Goal: Task Accomplishment & Management: Manage account settings

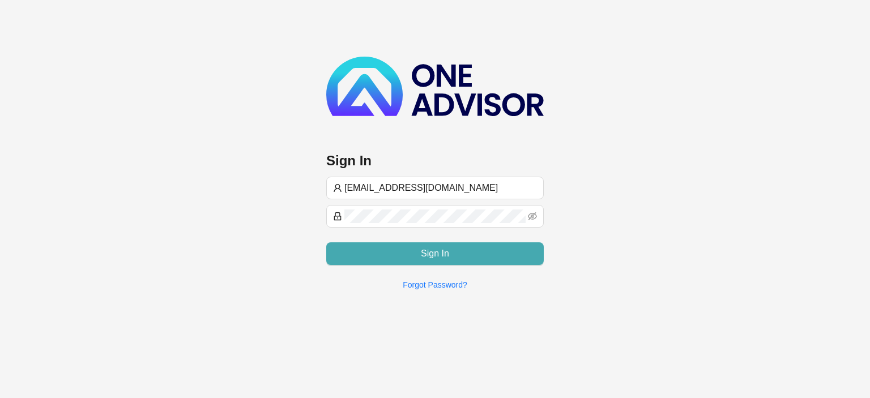
type input "[EMAIL_ADDRESS][DOMAIN_NAME]"
click at [397, 254] on button "Sign In" at bounding box center [435, 254] width 218 height 23
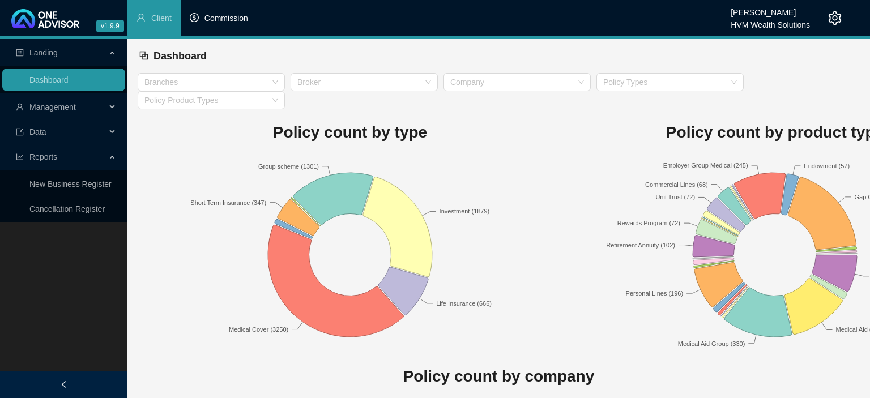
click at [229, 24] on li "Commission" at bounding box center [219, 18] width 77 height 36
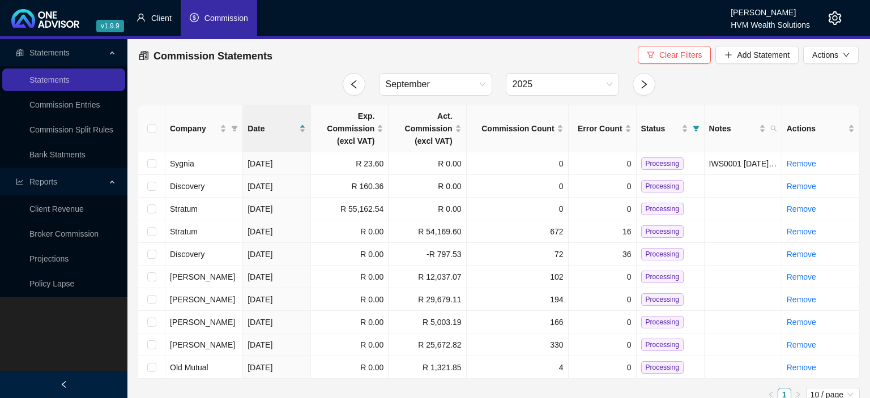
click at [159, 23] on span "Client" at bounding box center [161, 18] width 20 height 9
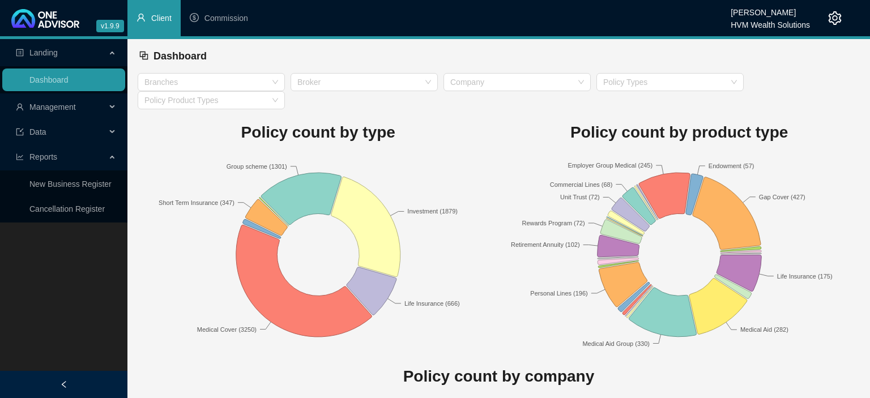
click at [45, 130] on span "Data" at bounding box center [37, 132] width 17 height 9
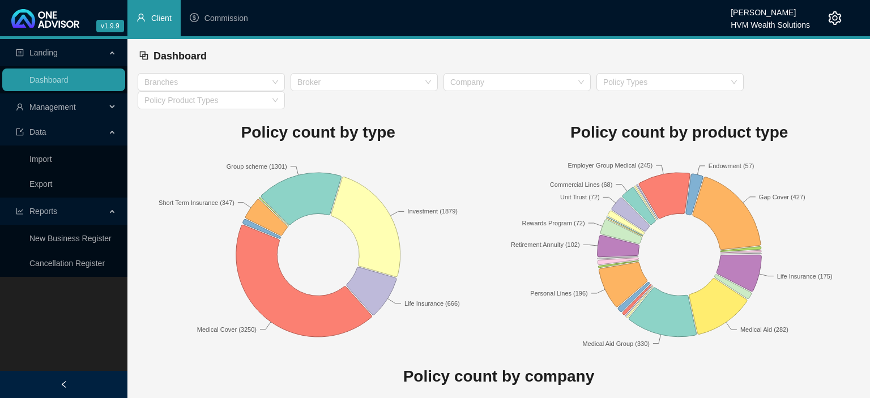
click at [47, 112] on span "Management" at bounding box center [61, 107] width 90 height 23
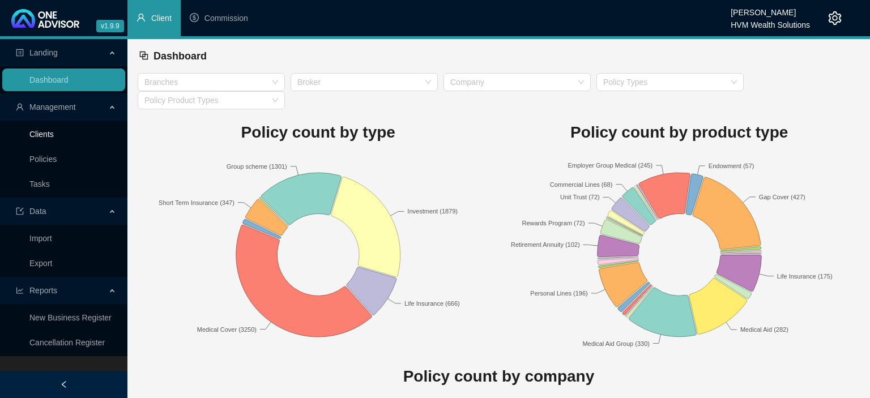
click at [47, 137] on link "Clients" at bounding box center [41, 134] width 24 height 9
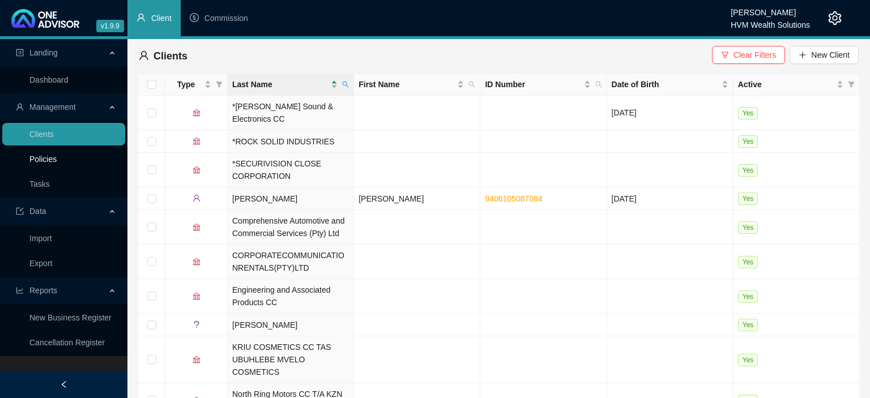
click at [42, 159] on link "Policies" at bounding box center [42, 159] width 27 height 9
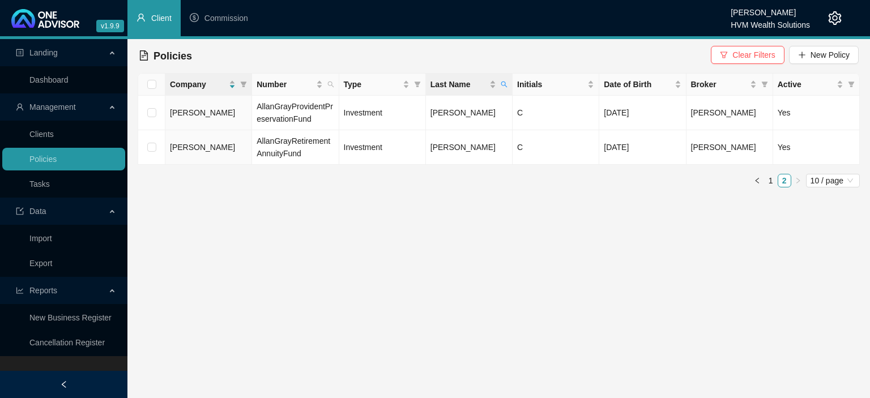
click at [511, 87] on th "Last Name" at bounding box center [469, 85] width 87 height 22
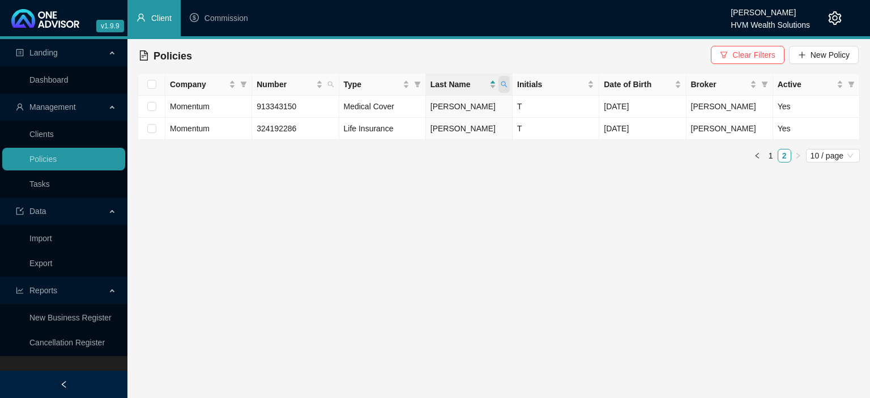
click at [503, 83] on icon "search" at bounding box center [504, 84] width 7 height 7
click at [240, 88] on span "Company" at bounding box center [243, 84] width 11 height 17
click at [493, 90] on div "Last Name" at bounding box center [464, 84] width 66 height 12
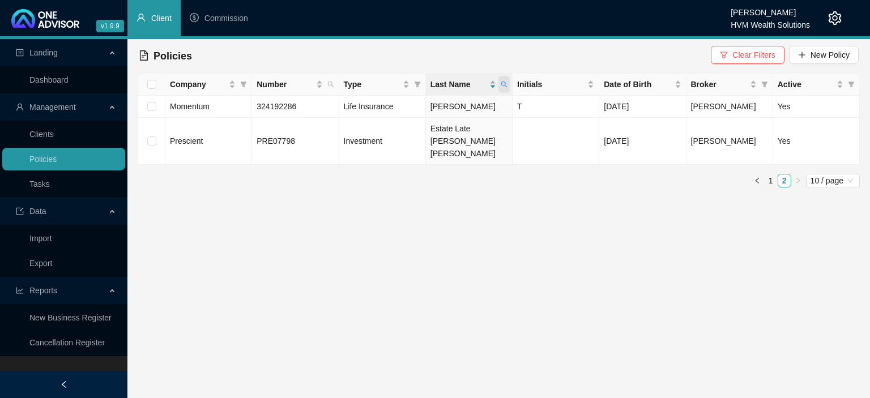
click at [502, 87] on icon "search" at bounding box center [504, 84] width 7 height 7
drag, startPoint x: 453, startPoint y: 112, endPoint x: 396, endPoint y: 103, distance: 58.6
click at [399, 103] on input "[PERSON_NAME]" at bounding box center [452, 109] width 107 height 18
type input "blerk"
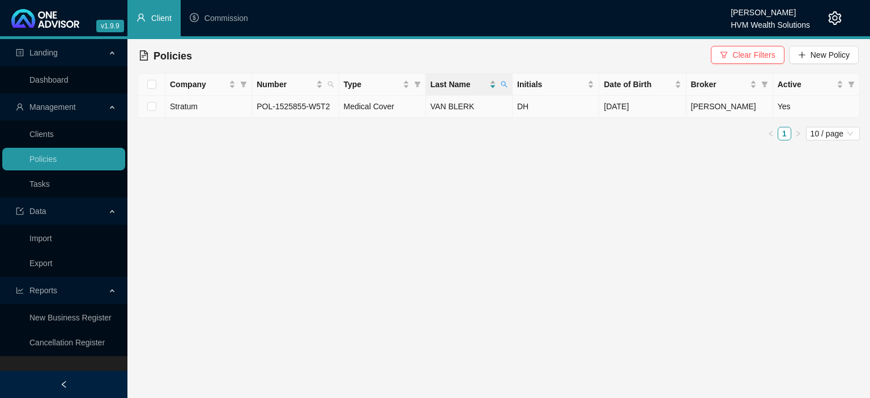
click at [711, 103] on span "[PERSON_NAME]" at bounding box center [723, 106] width 65 height 9
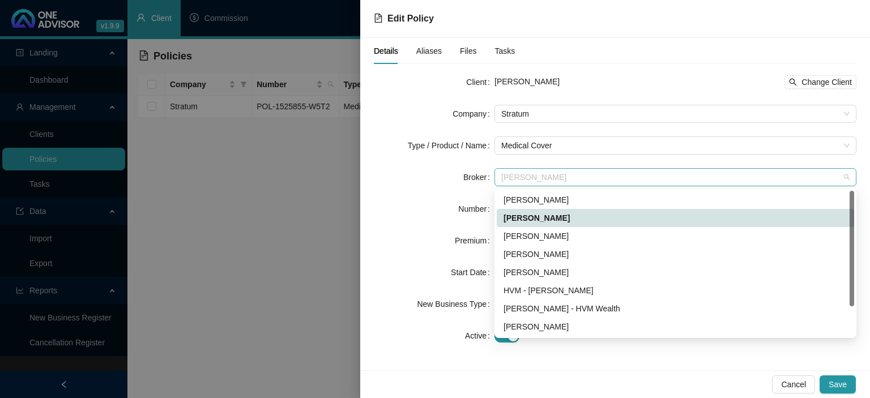
click at [572, 176] on span "[PERSON_NAME]" at bounding box center [676, 177] width 349 height 17
click at [543, 257] on div "[PERSON_NAME]" at bounding box center [676, 254] width 344 height 12
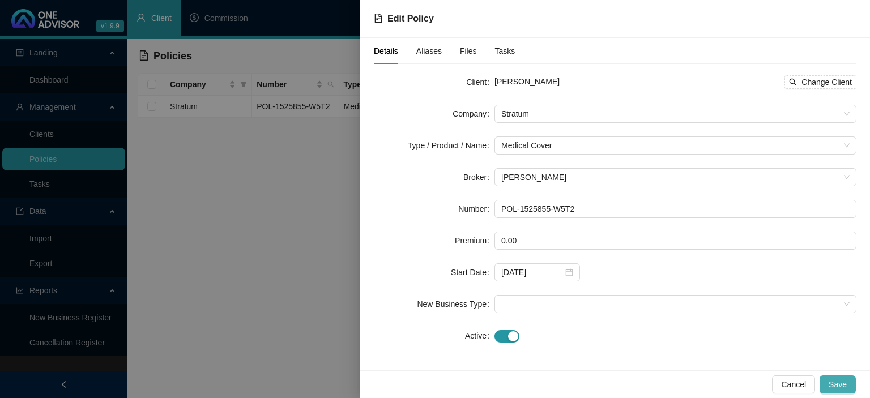
click at [839, 391] on button "Save" at bounding box center [838, 385] width 36 height 18
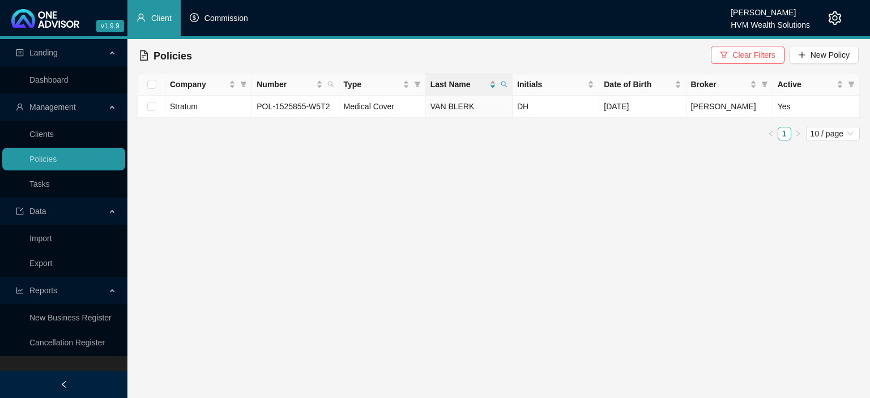
click at [214, 19] on span "Commission" at bounding box center [227, 18] width 44 height 9
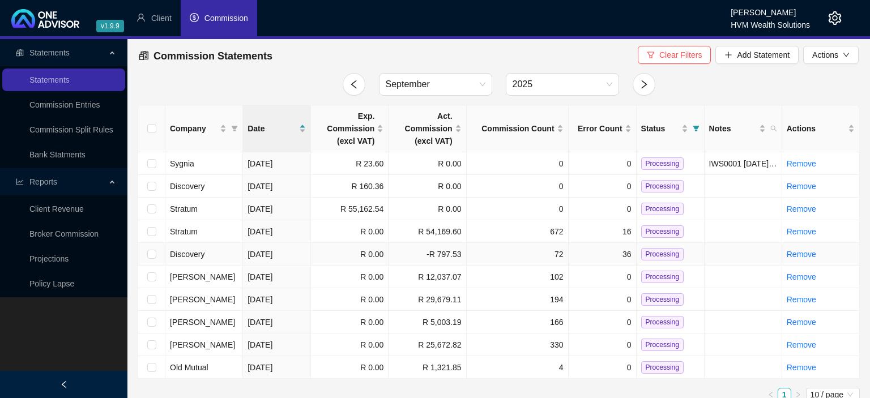
click at [295, 257] on td "[DATE]" at bounding box center [277, 254] width 68 height 23
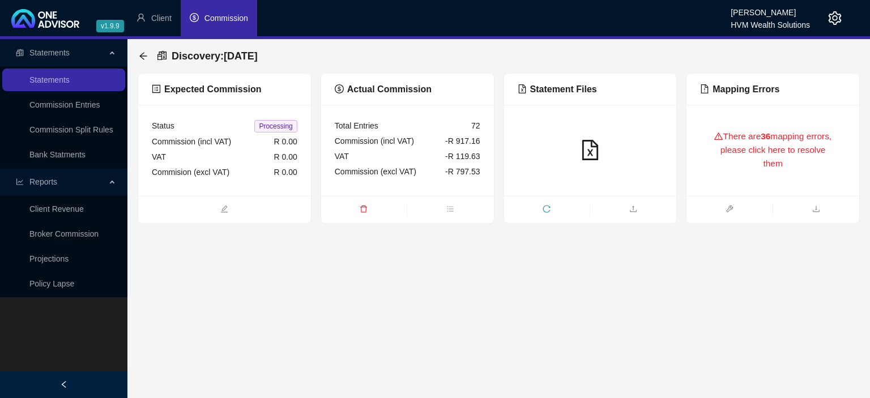
click at [765, 146] on div "There are 36 mapping errors, please click here to resolve them" at bounding box center [773, 150] width 146 height 64
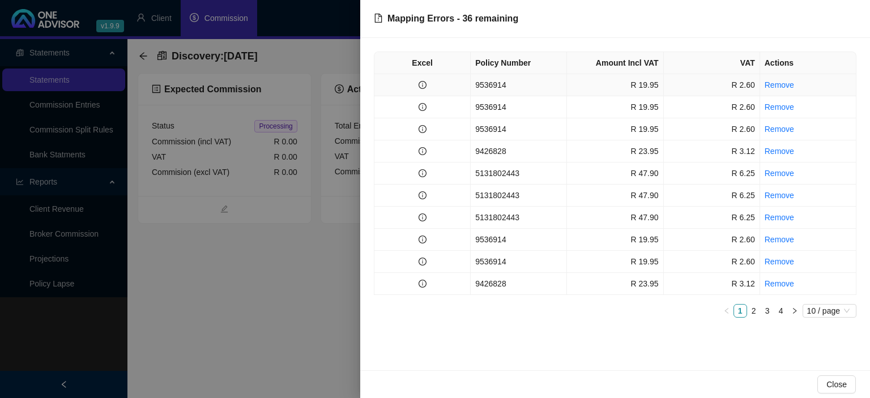
click at [499, 85] on td "9536914" at bounding box center [519, 85] width 96 height 22
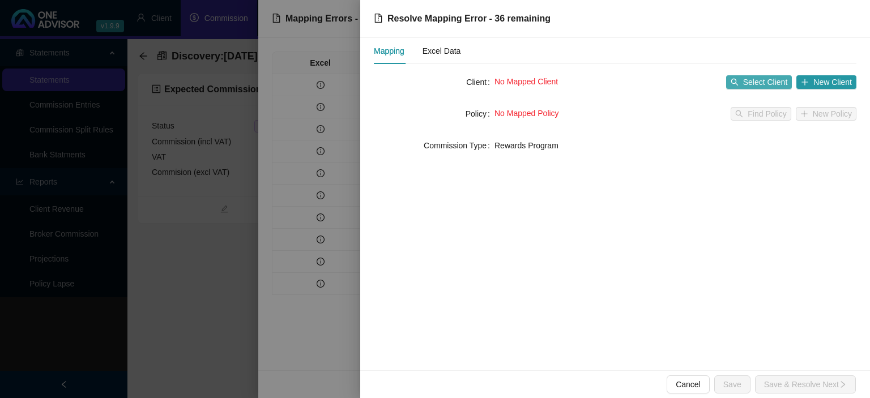
click at [745, 83] on button "Select Client" at bounding box center [759, 82] width 66 height 14
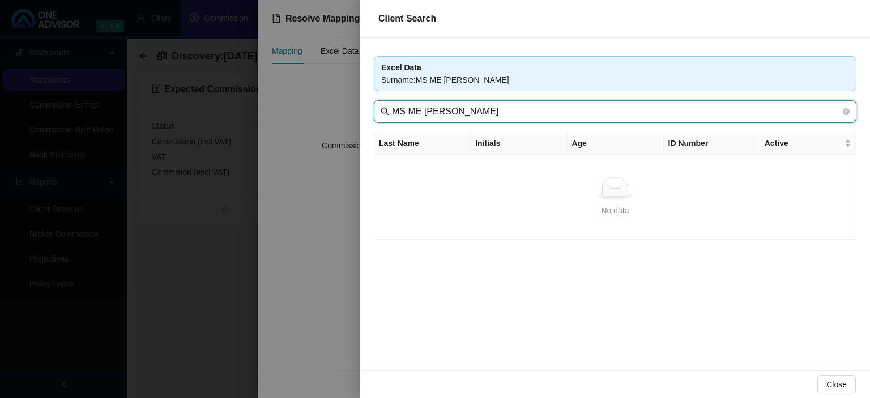
drag, startPoint x: 511, startPoint y: 107, endPoint x: 325, endPoint y: 90, distance: 186.1
click at [392, 105] on input "MS ME [PERSON_NAME]" at bounding box center [616, 112] width 449 height 14
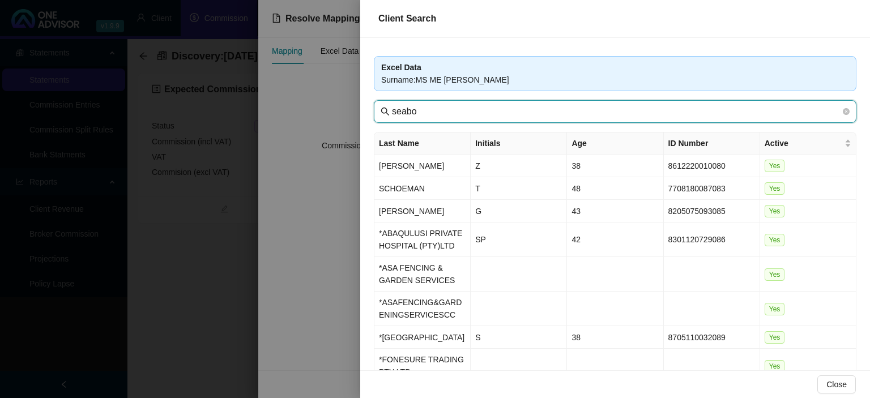
type input "seabo"
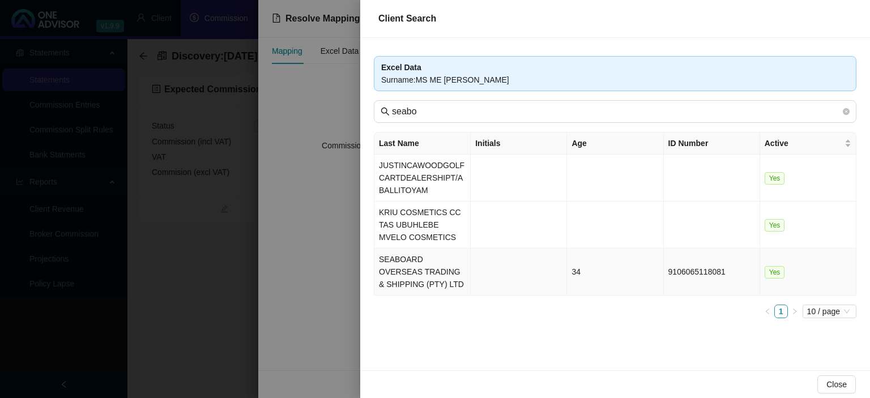
click at [423, 262] on td "SEABOARD OVERSEAS TRADING & SHIPPING (PTY) LTD" at bounding box center [423, 272] width 96 height 47
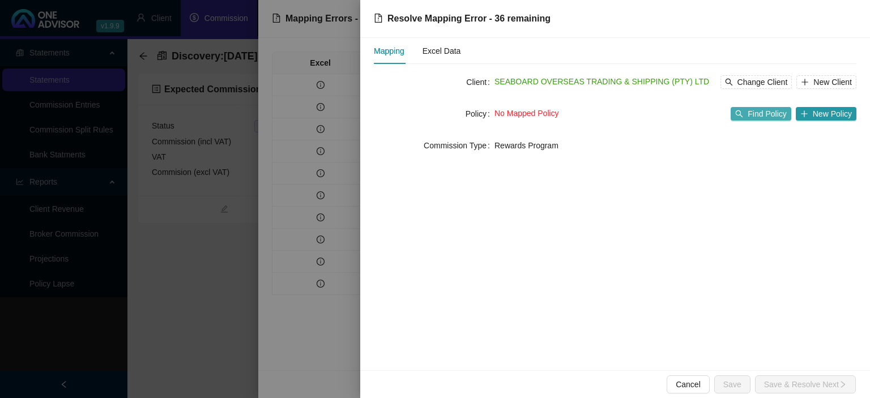
click at [745, 108] on button "Find Policy" at bounding box center [761, 114] width 60 height 14
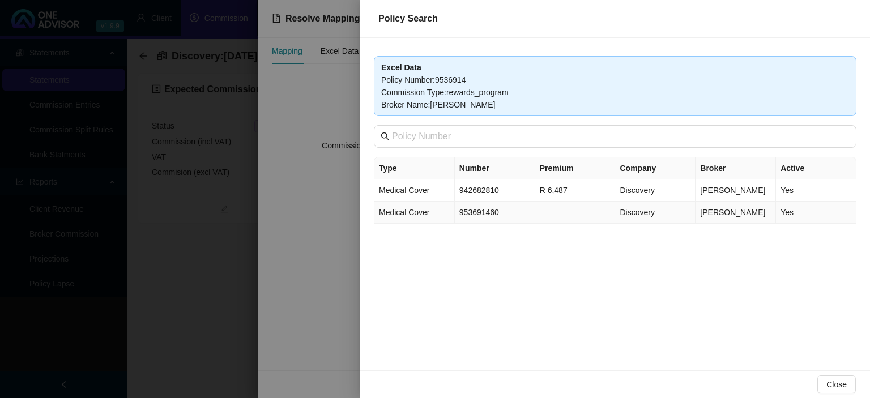
click at [480, 209] on td "953691460" at bounding box center [495, 213] width 80 height 22
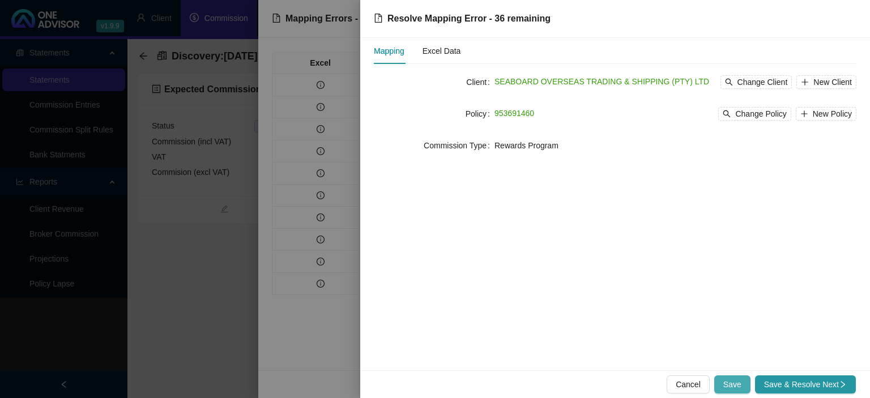
click at [725, 380] on button "Save" at bounding box center [733, 385] width 36 height 18
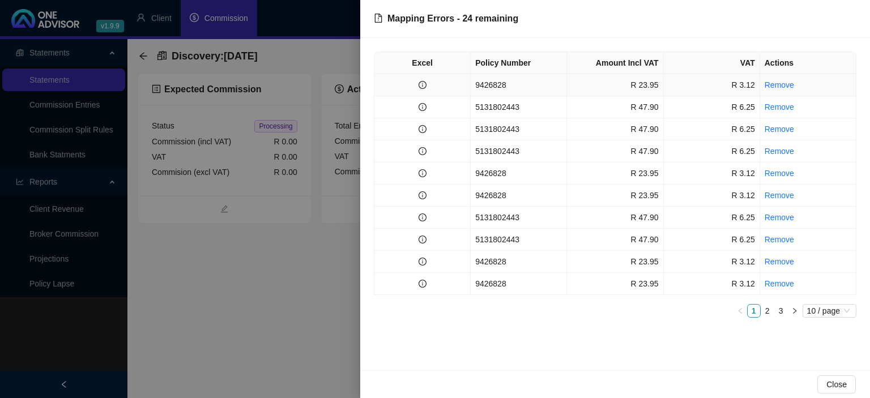
click at [513, 89] on td "9426828" at bounding box center [519, 85] width 96 height 22
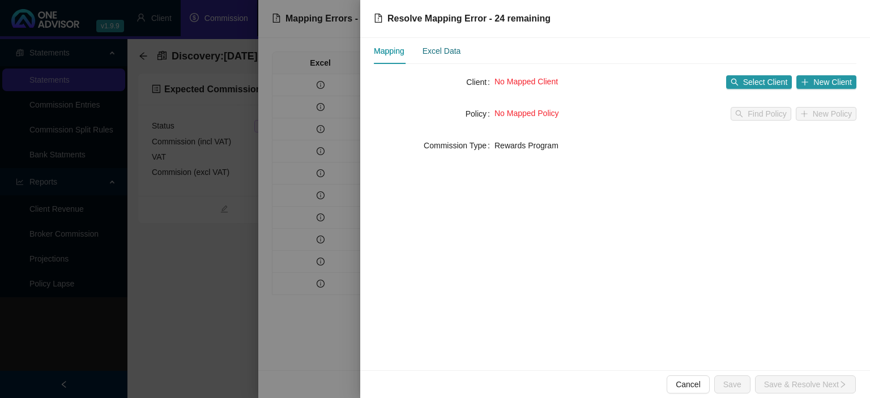
click at [459, 54] on div "Excel Data" at bounding box center [442, 51] width 39 height 12
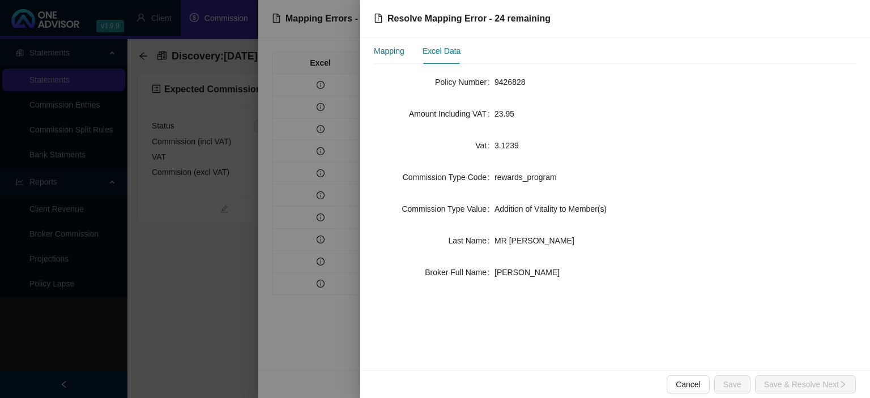
click at [401, 54] on div "Mapping" at bounding box center [389, 51] width 31 height 12
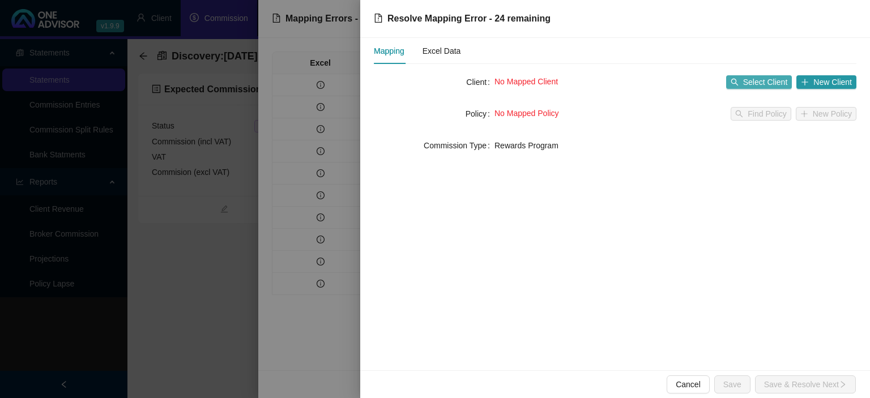
click at [751, 83] on span "Select Client" at bounding box center [765, 82] width 45 height 12
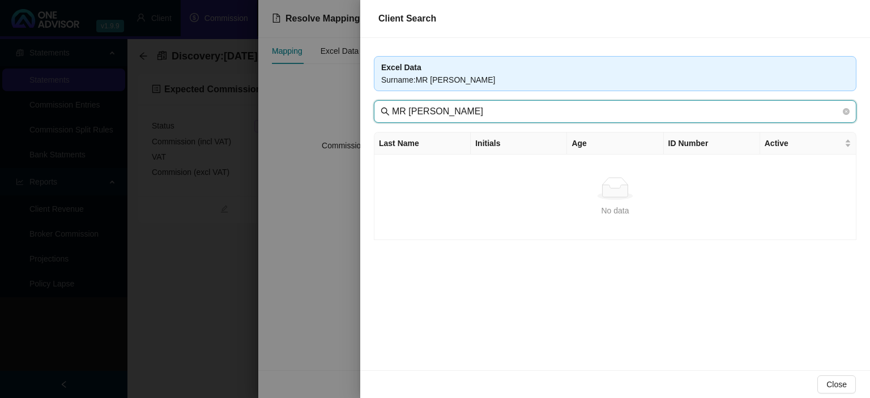
drag, startPoint x: 475, startPoint y: 109, endPoint x: 308, endPoint y: 76, distance: 169.9
click at [392, 105] on input "MR [PERSON_NAME]" at bounding box center [616, 112] width 449 height 14
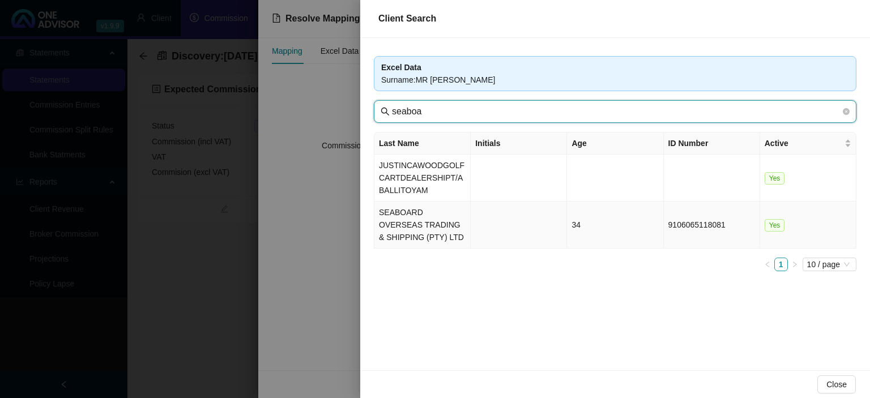
type input "seaboa"
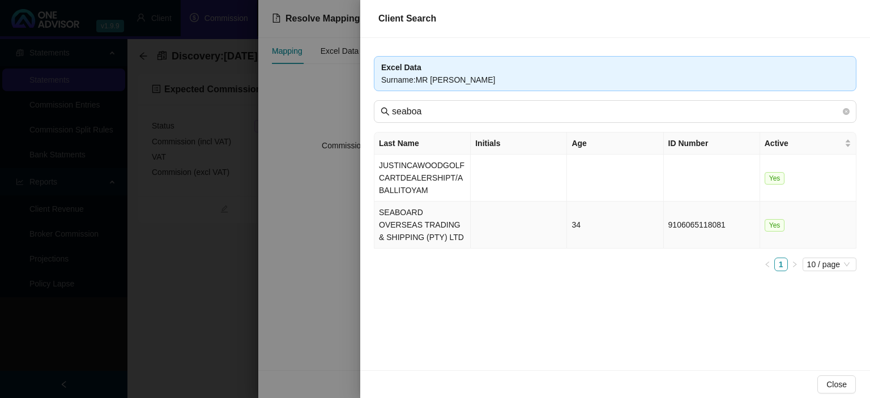
click at [424, 216] on td "SEABOARD OVERSEAS TRADING & SHIPPING (PTY) LTD" at bounding box center [423, 225] width 96 height 47
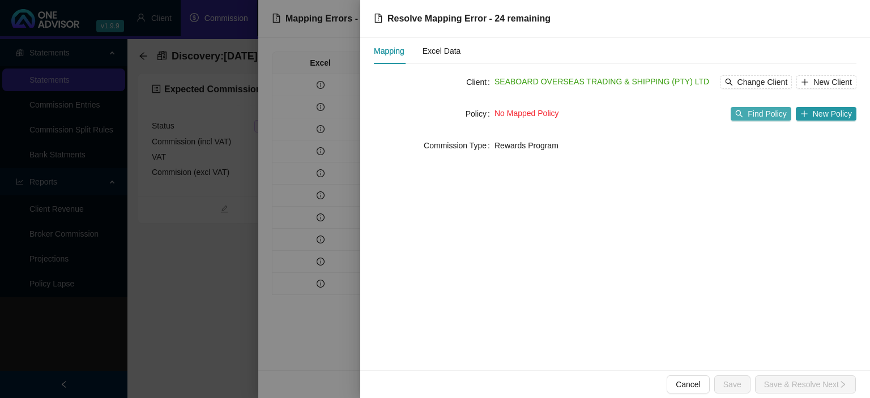
click at [750, 115] on button "Find Policy" at bounding box center [761, 114] width 60 height 14
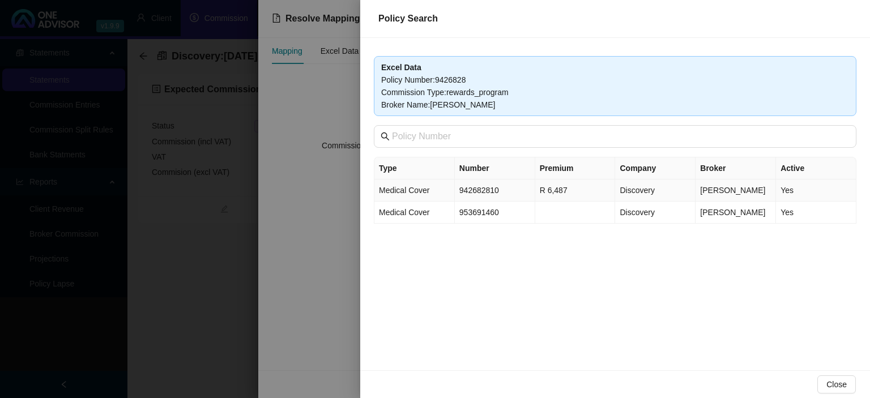
click at [492, 190] on td "942682810" at bounding box center [495, 191] width 80 height 22
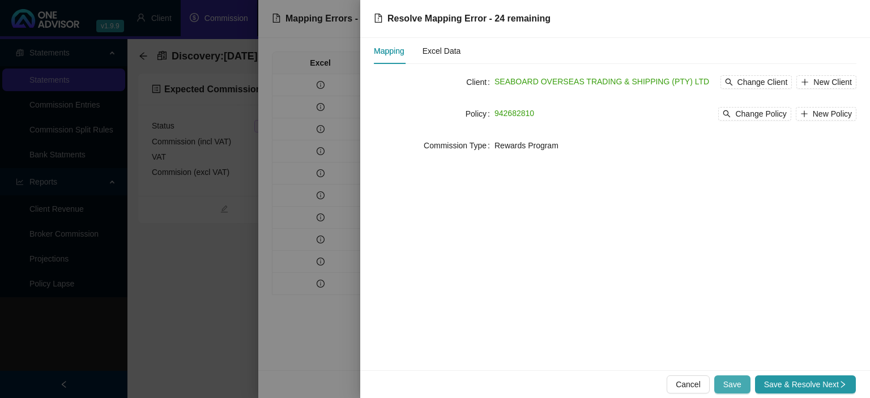
click at [732, 386] on span "Save" at bounding box center [733, 385] width 18 height 12
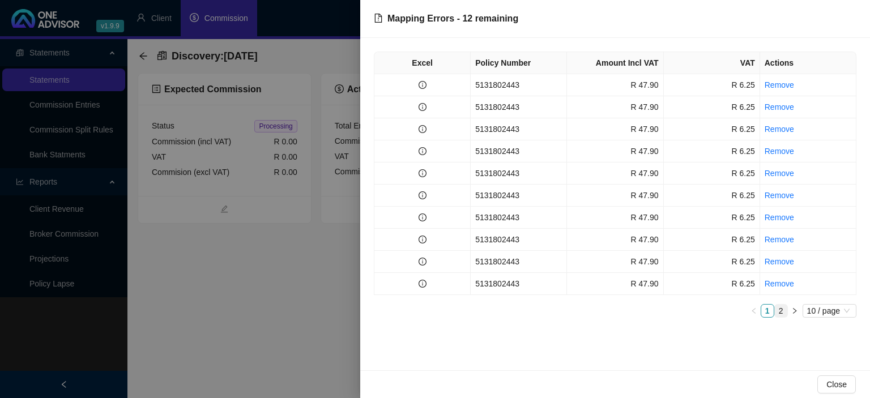
click at [784, 314] on link "2" at bounding box center [781, 311] width 12 height 12
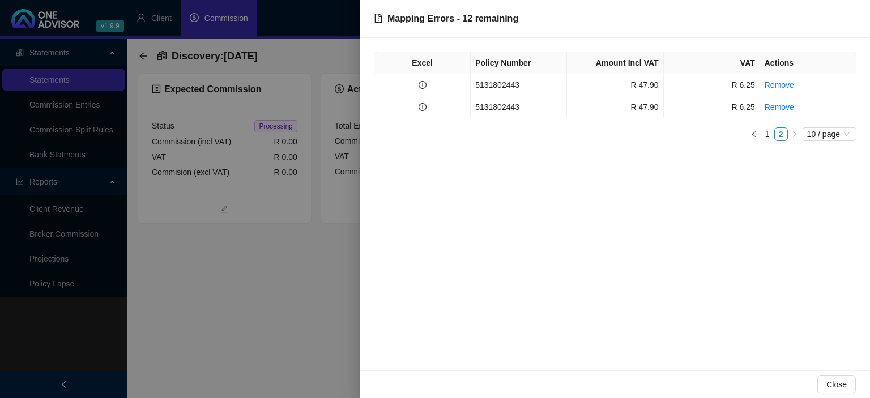
click at [311, 306] on div at bounding box center [435, 199] width 870 height 398
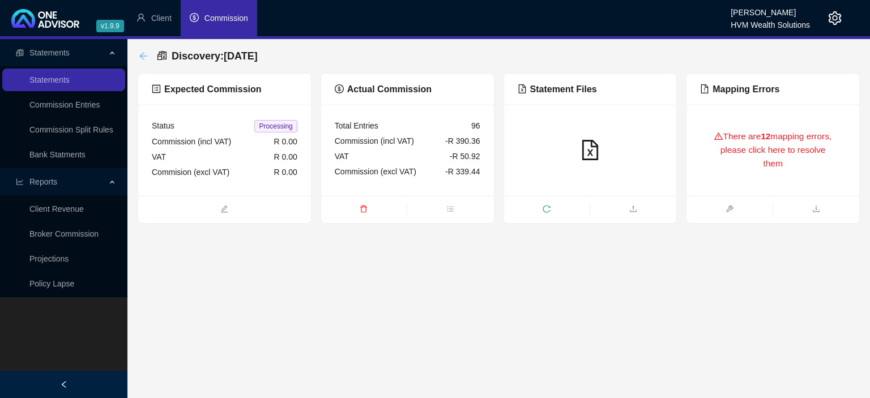
click at [144, 57] on icon "arrow-left" at bounding box center [143, 56] width 9 height 9
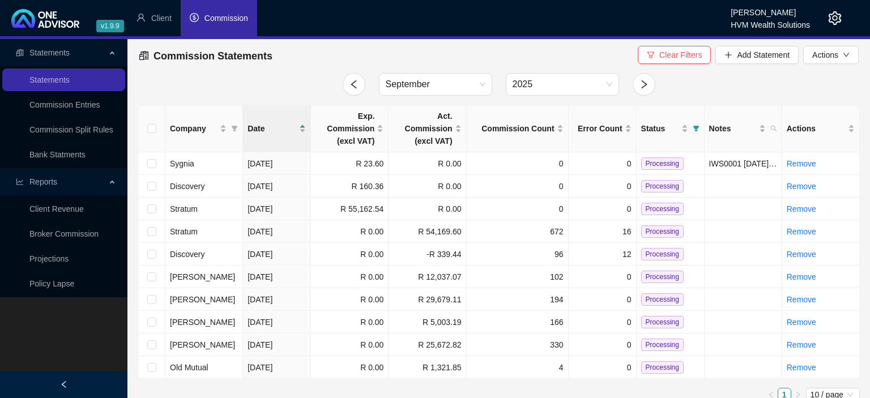
click at [833, 19] on icon "setting" at bounding box center [835, 18] width 14 height 14
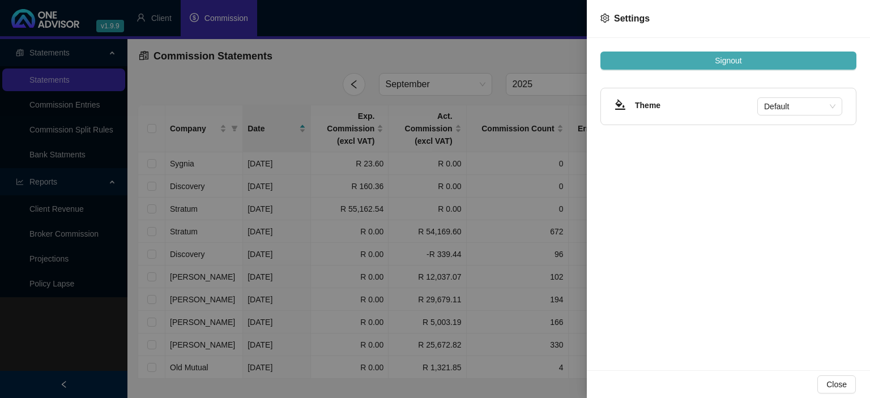
click at [726, 56] on span "Signout" at bounding box center [728, 60] width 27 height 12
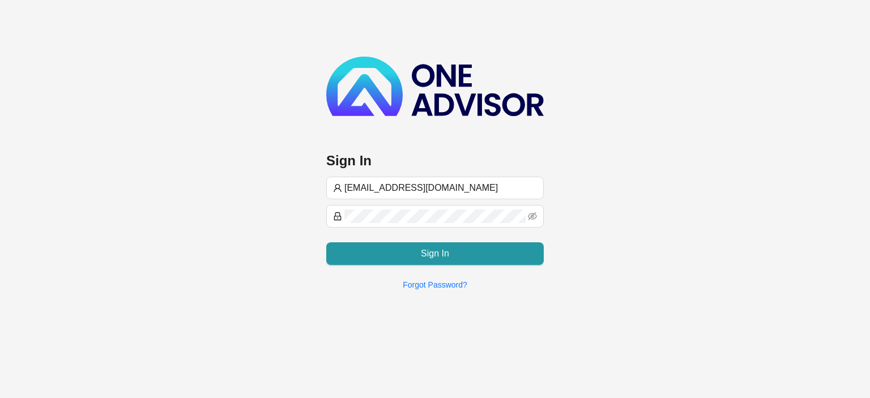
type input "[EMAIL_ADDRESS][DOMAIN_NAME]"
